Goal: Information Seeking & Learning: Learn about a topic

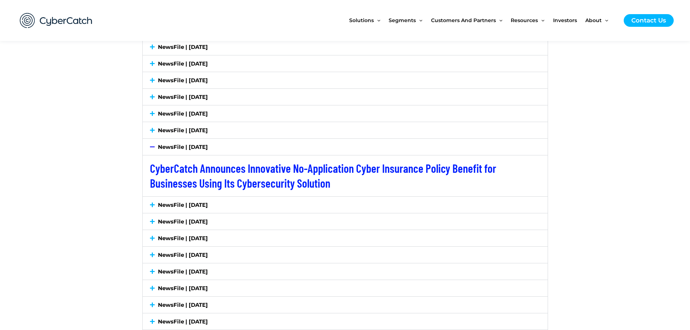
click at [154, 48] on icon at bounding box center [152, 46] width 5 height 5
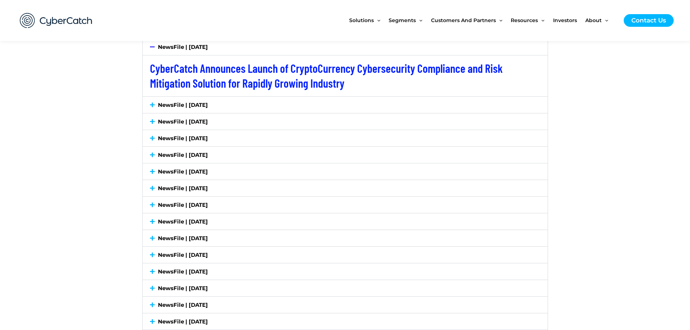
click at [153, 104] on icon at bounding box center [152, 104] width 5 height 5
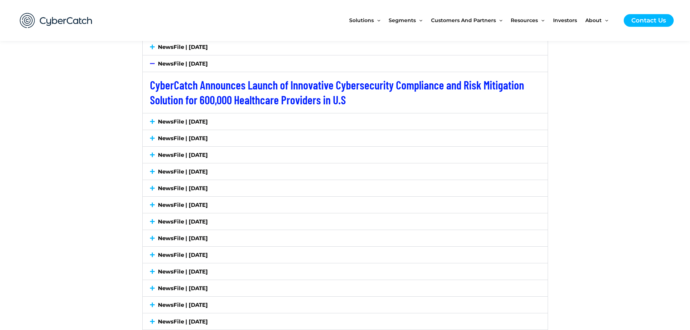
click at [153, 122] on icon at bounding box center [152, 121] width 5 height 5
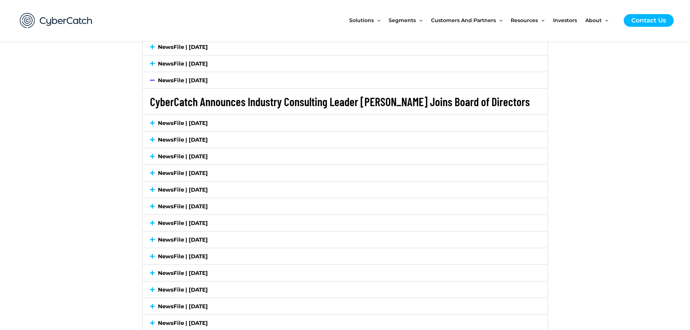
click at [191, 101] on link "CyberCatch Announces Industry Consulting Leader [PERSON_NAME] Joins Board of Di…" at bounding box center [340, 102] width 380 height 14
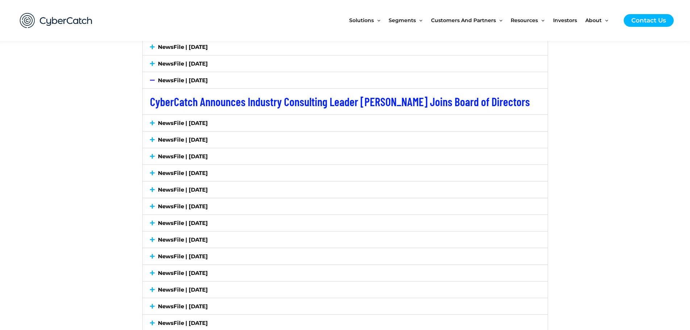
click at [153, 123] on icon at bounding box center [152, 122] width 5 height 5
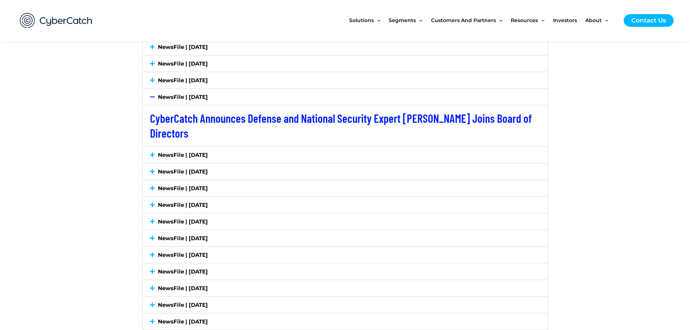
click at [152, 155] on icon at bounding box center [152, 154] width 5 height 5
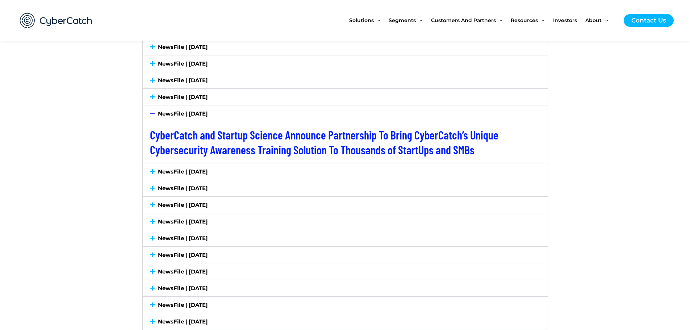
click at [151, 171] on icon at bounding box center [152, 171] width 5 height 5
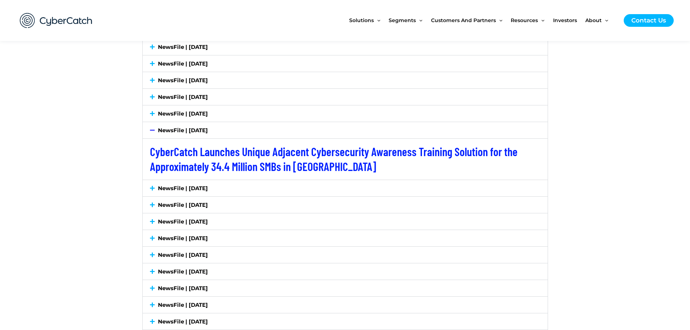
click at [152, 188] on icon at bounding box center [152, 187] width 5 height 5
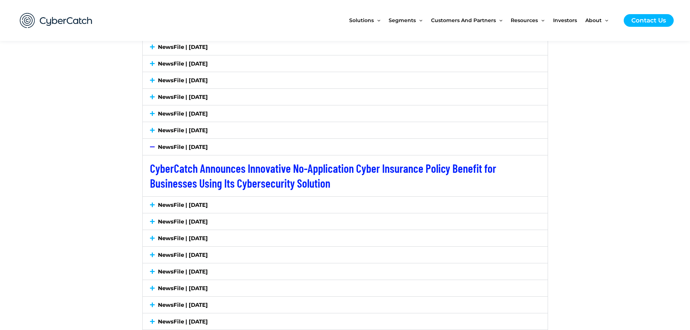
click at [152, 204] on icon at bounding box center [152, 204] width 5 height 5
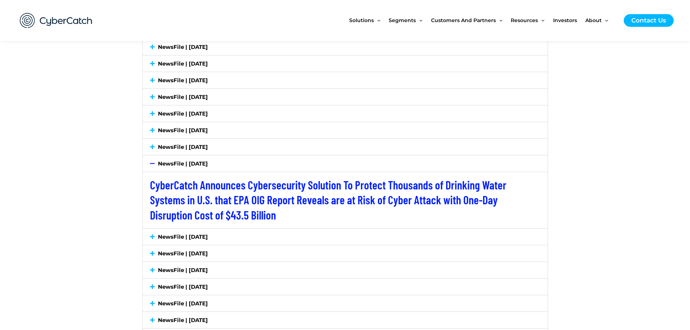
click at [154, 236] on icon at bounding box center [152, 236] width 5 height 5
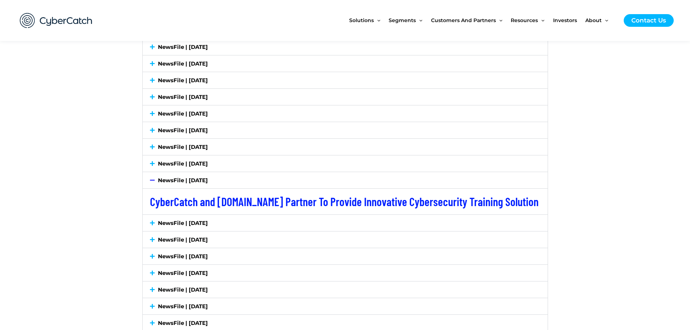
click at [151, 222] on icon at bounding box center [152, 222] width 5 height 5
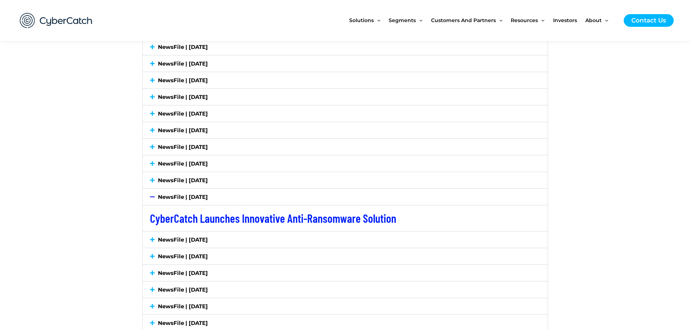
click at [153, 238] on icon at bounding box center [152, 239] width 5 height 5
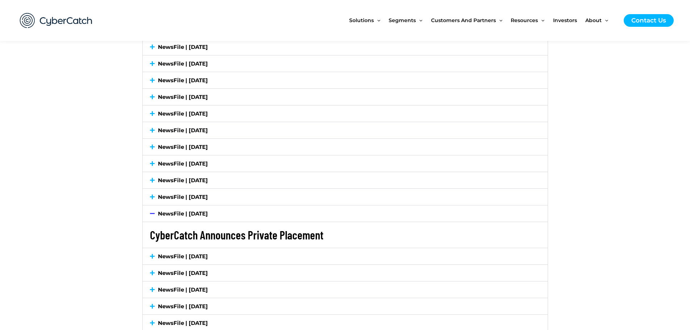
click at [180, 236] on link "CyberCatch Announces Private Placement" at bounding box center [237, 235] width 174 height 14
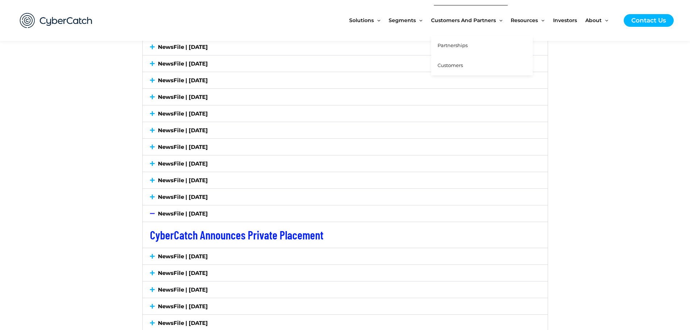
click at [450, 45] on span "Partnerships" at bounding box center [453, 45] width 30 height 6
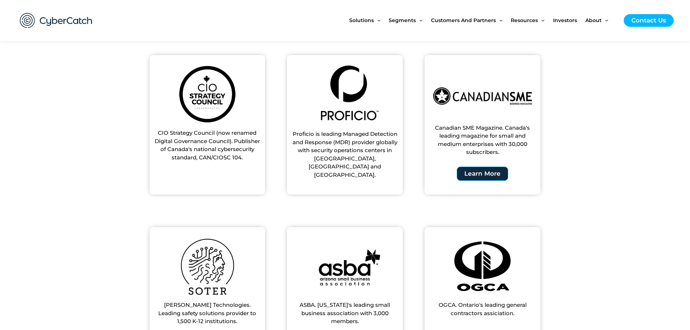
scroll to position [217, 0]
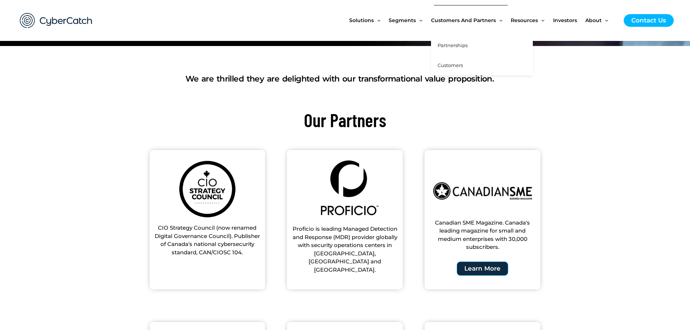
click at [454, 64] on span "Customers" at bounding box center [450, 65] width 25 height 6
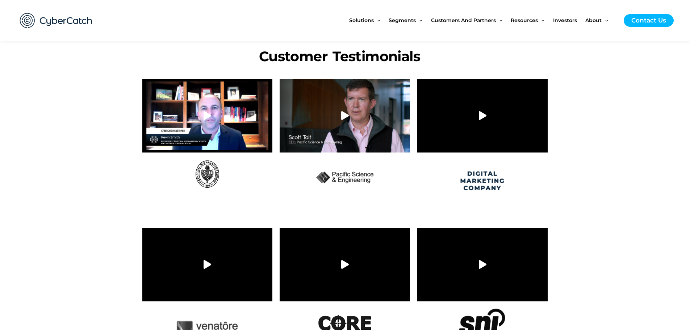
scroll to position [181, 0]
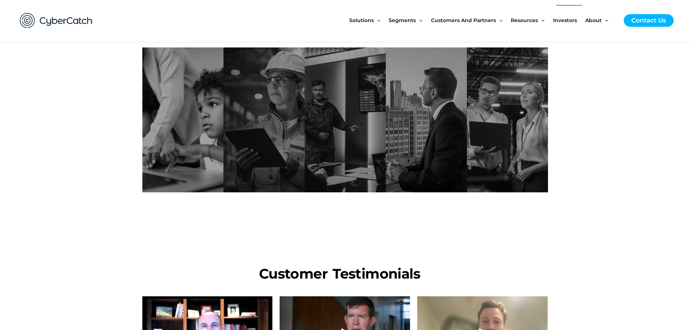
click at [558, 19] on span "Investors" at bounding box center [565, 20] width 24 height 30
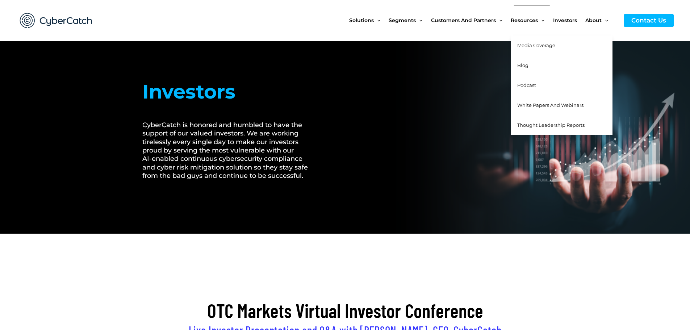
click at [527, 45] on span "Media Coverage" at bounding box center [536, 45] width 38 height 6
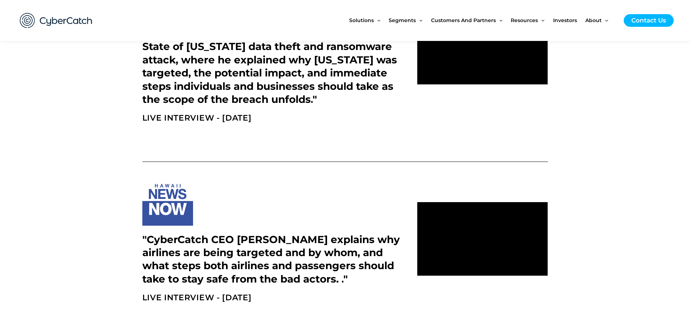
scroll to position [362, 0]
